Goal: Task Accomplishment & Management: Use online tool/utility

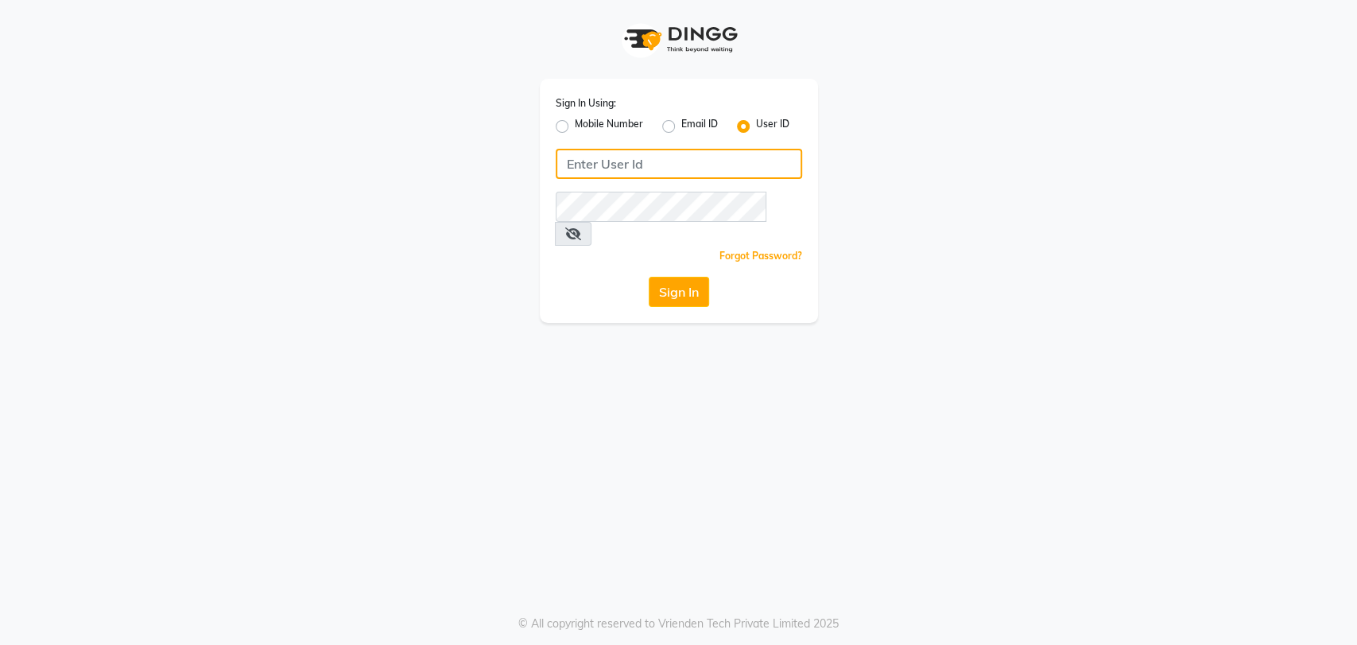
click at [579, 162] on input "Username" at bounding box center [679, 164] width 246 height 30
type input "e2829-01"
click at [681, 277] on button "Sign In" at bounding box center [679, 292] width 60 height 30
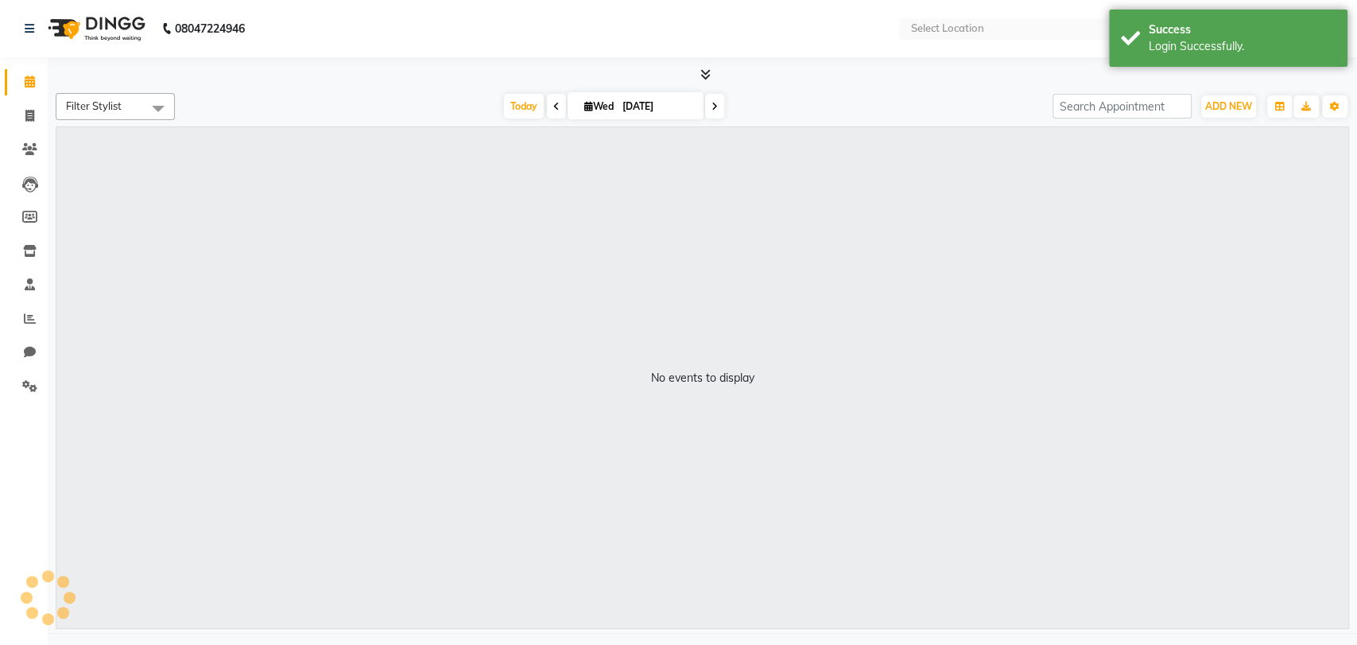
select select "en"
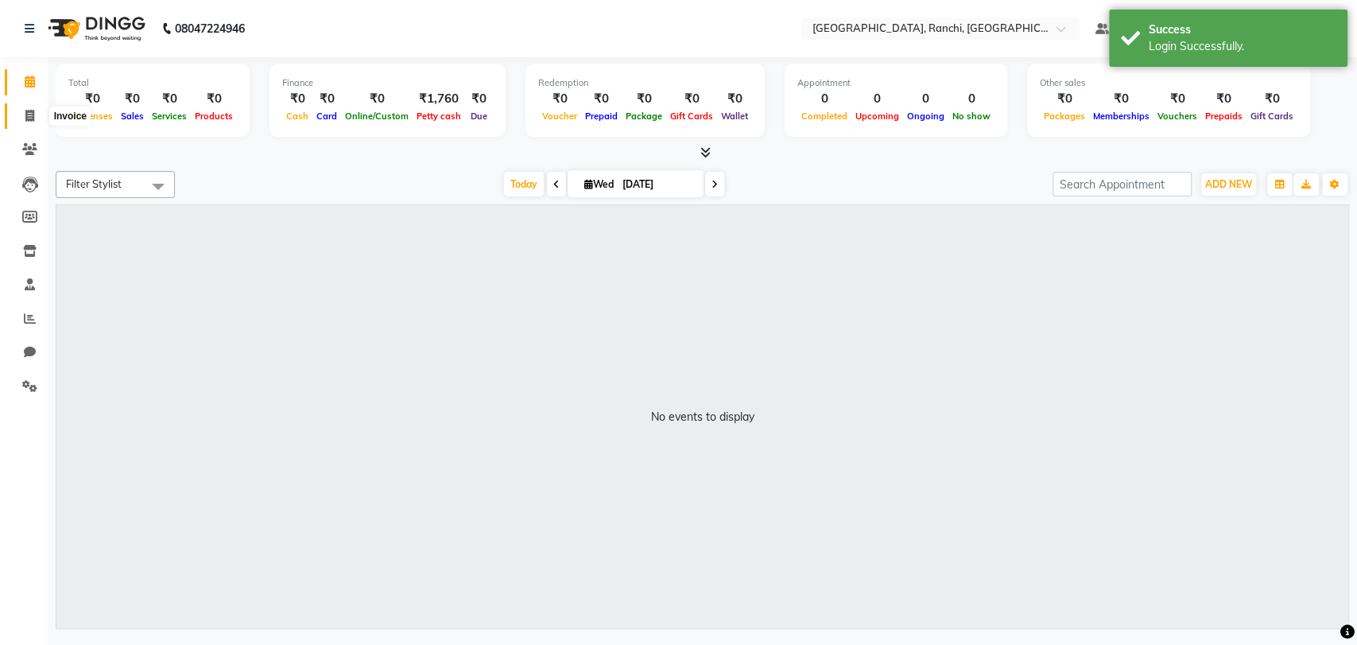
click at [28, 115] on icon at bounding box center [29, 116] width 9 height 12
select select "6463"
select select "service"
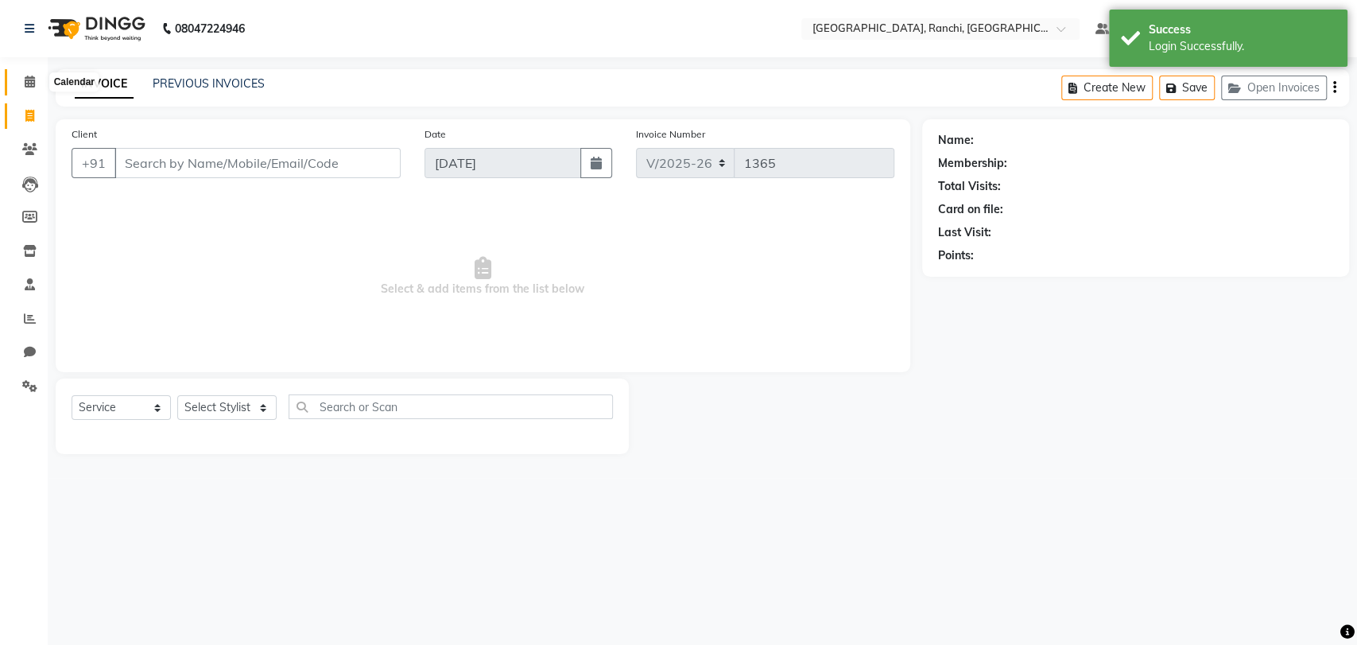
click at [29, 80] on icon at bounding box center [30, 82] width 10 height 12
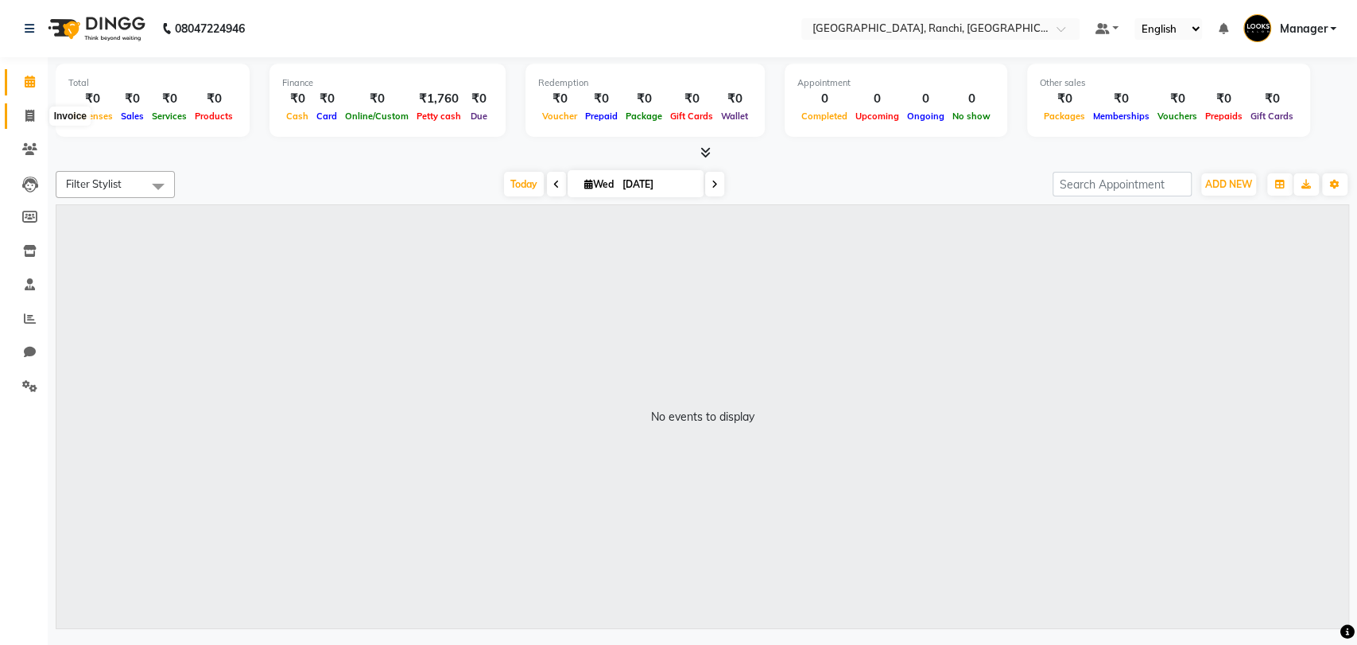
click at [28, 113] on icon at bounding box center [29, 116] width 9 height 12
select select "service"
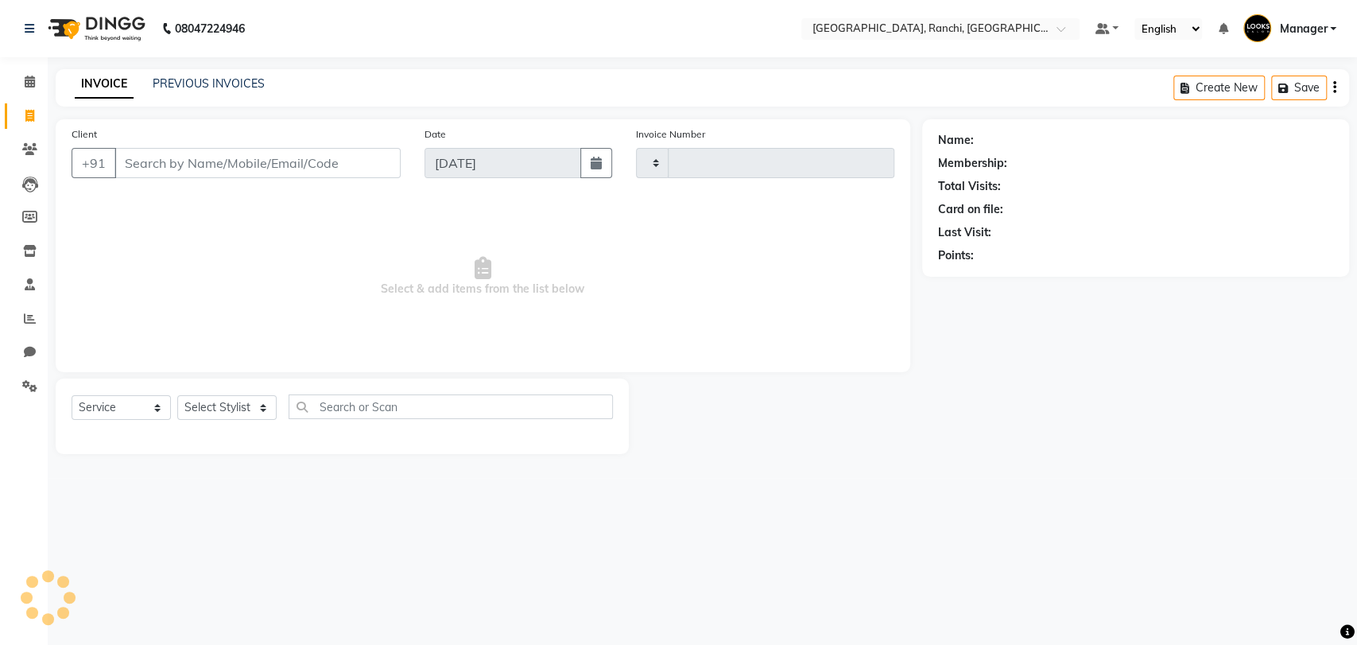
type input "1365"
select select "6463"
click at [200, 80] on link "PREVIOUS INVOICES" at bounding box center [209, 83] width 112 height 14
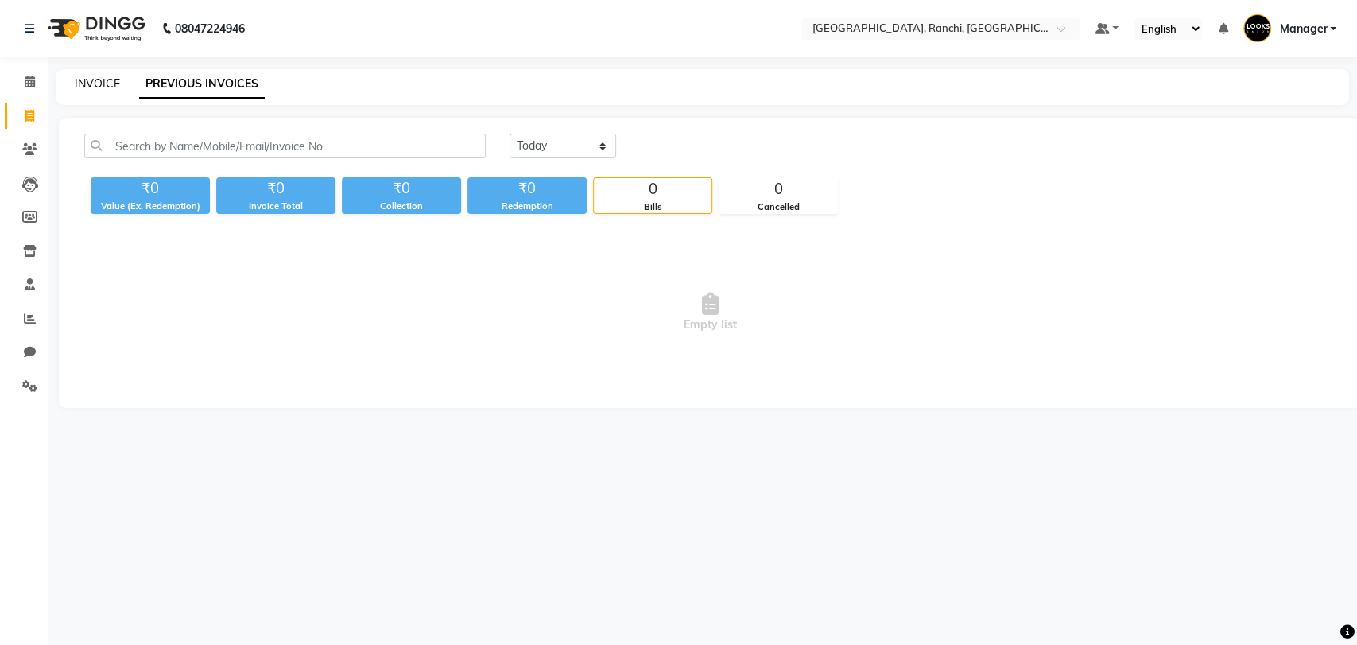
click at [107, 81] on link "INVOICE" at bounding box center [97, 83] width 45 height 14
select select "service"
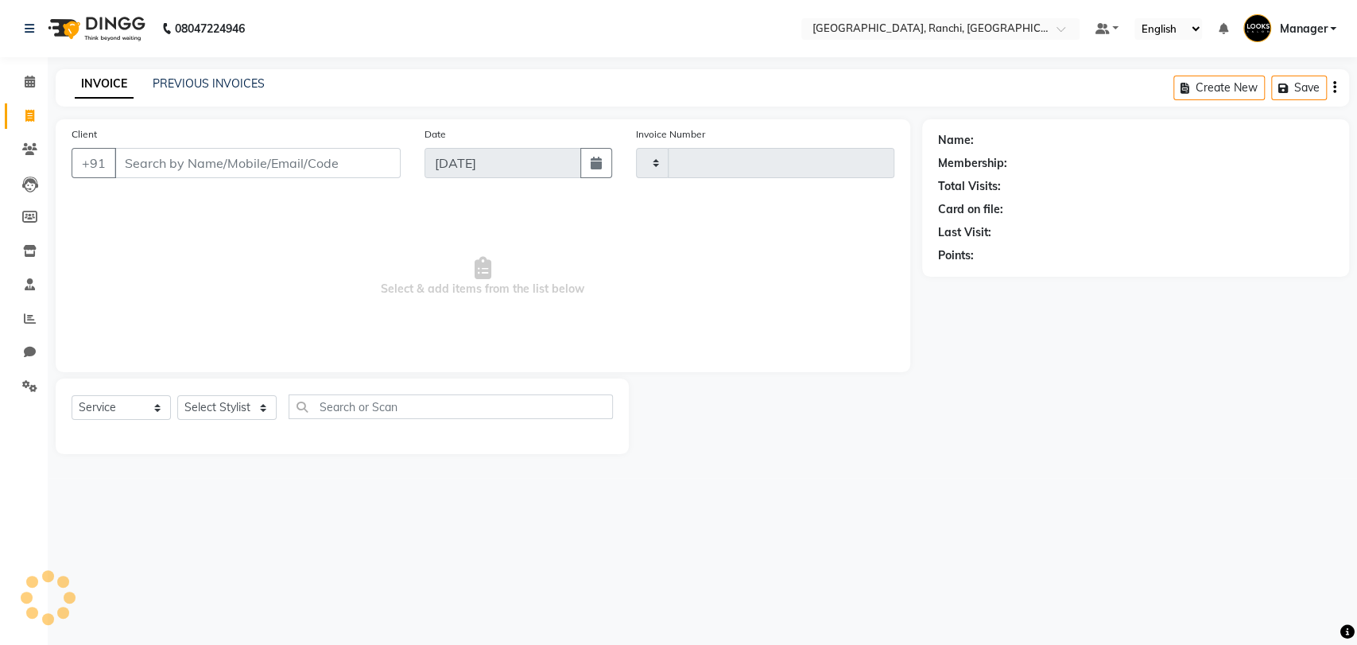
type input "1365"
select select "6463"
